Goal: Information Seeking & Learning: Find specific page/section

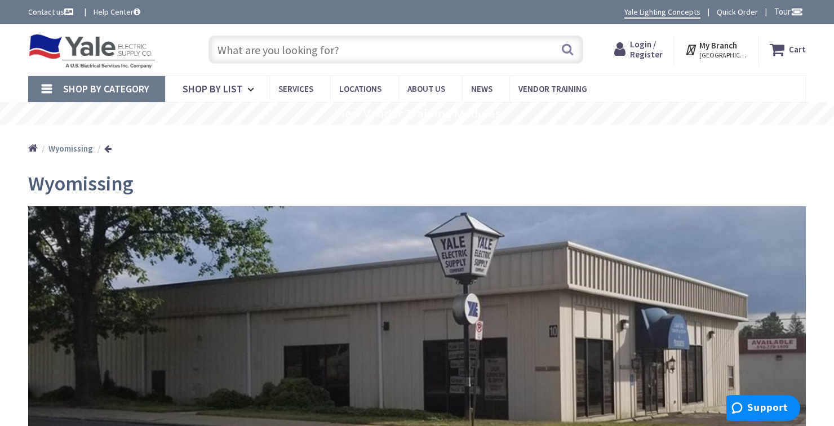
click at [347, 43] on input "text" at bounding box center [396, 50] width 375 height 28
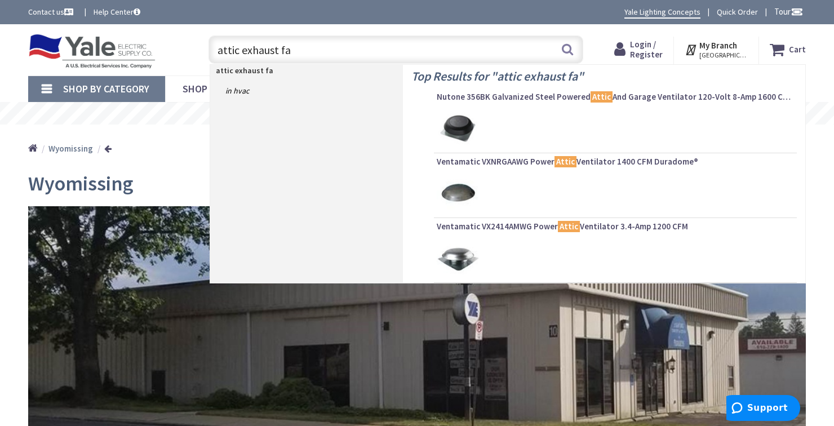
type input "attic exhaust fan"
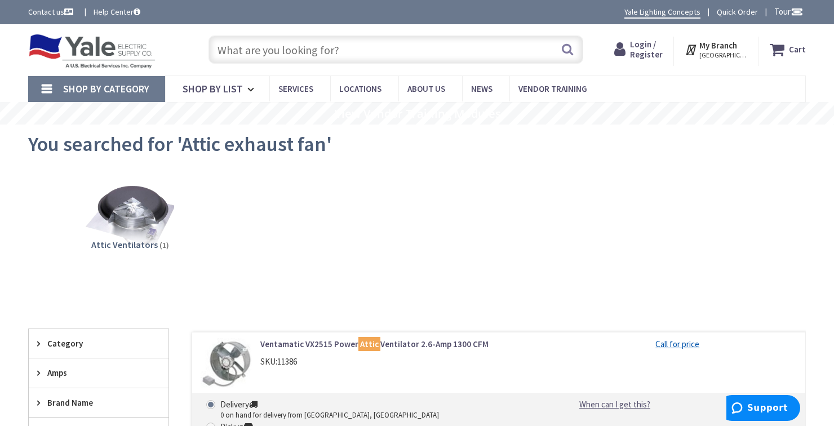
click at [289, 44] on input "text" at bounding box center [396, 50] width 375 height 28
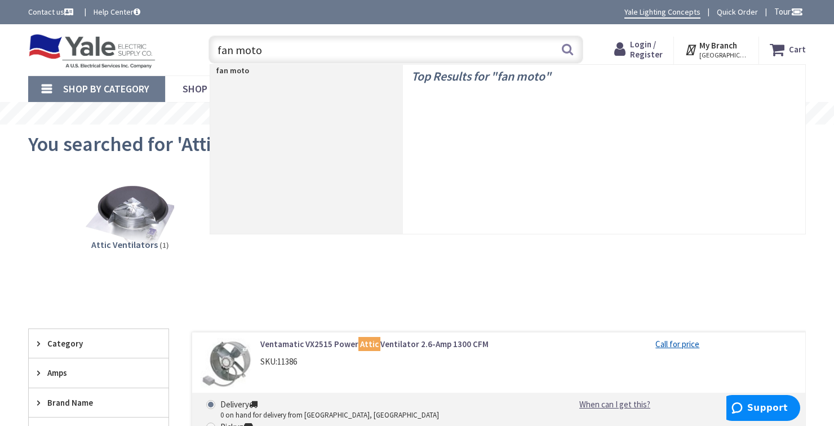
type input "fan motor"
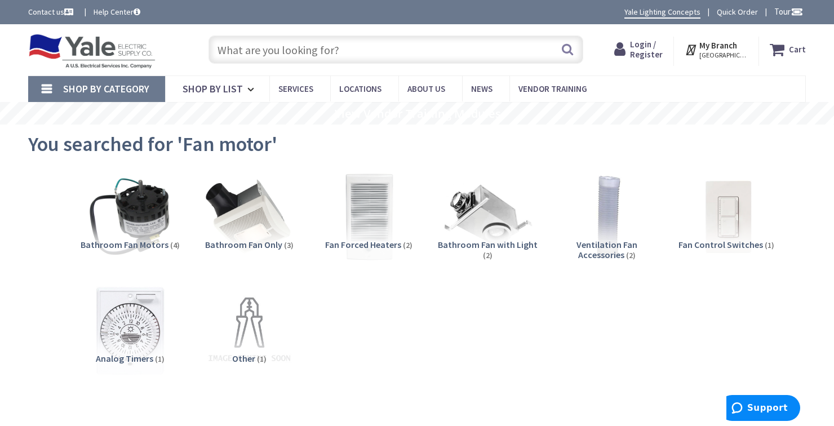
click at [269, 54] on input "text" at bounding box center [396, 50] width 375 height 28
click at [278, 53] on input "text" at bounding box center [396, 50] width 375 height 28
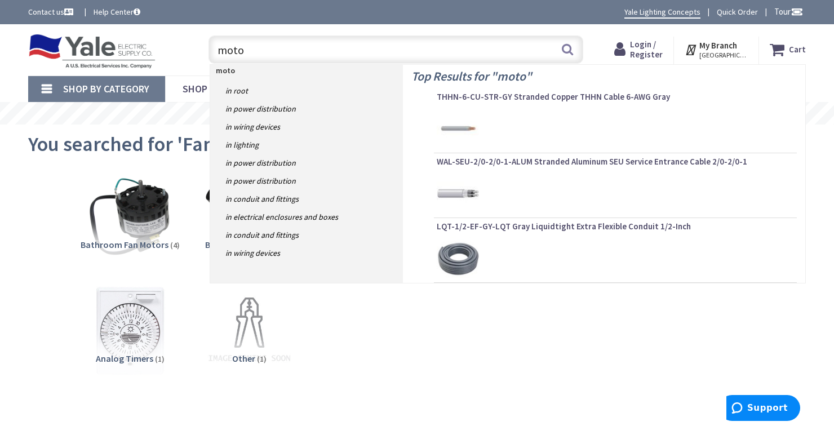
type input "motor"
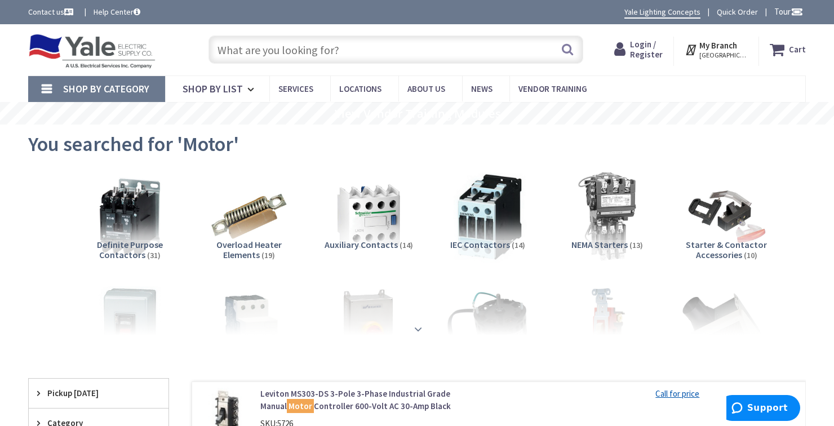
click at [418, 333] on strong at bounding box center [419, 329] width 14 height 12
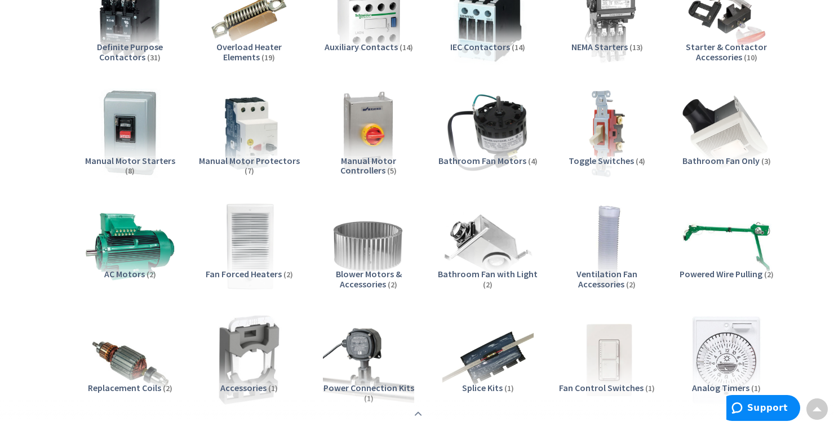
scroll to position [182, 0]
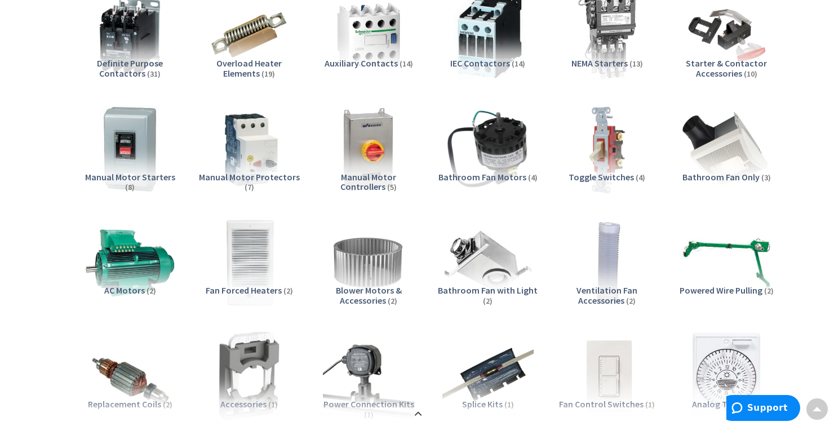
click at [132, 306] on div "AC Motors (2)" at bounding box center [129, 305] width 101 height 39
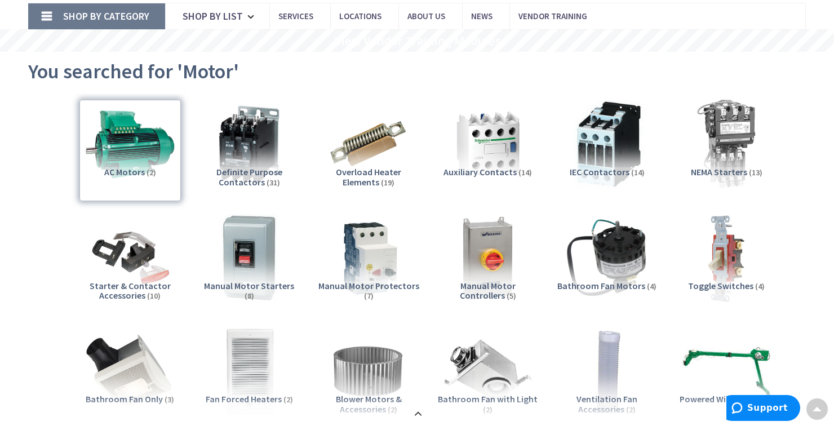
scroll to position [0, 0]
